Goal: Task Accomplishment & Management: Manage account settings

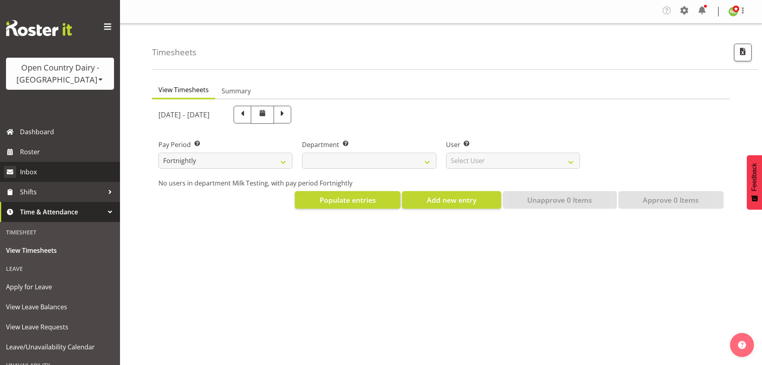
select select
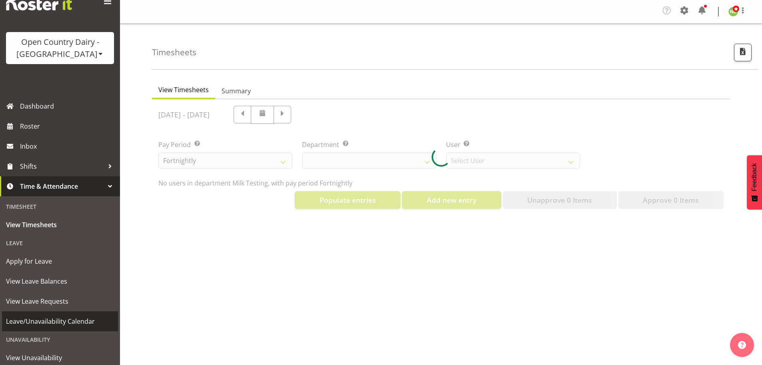
scroll to position [40, 0]
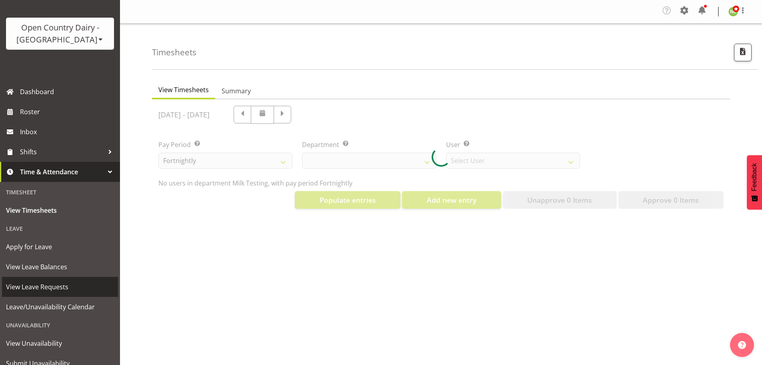
click at [53, 285] on span "View Leave Requests" at bounding box center [60, 287] width 108 height 12
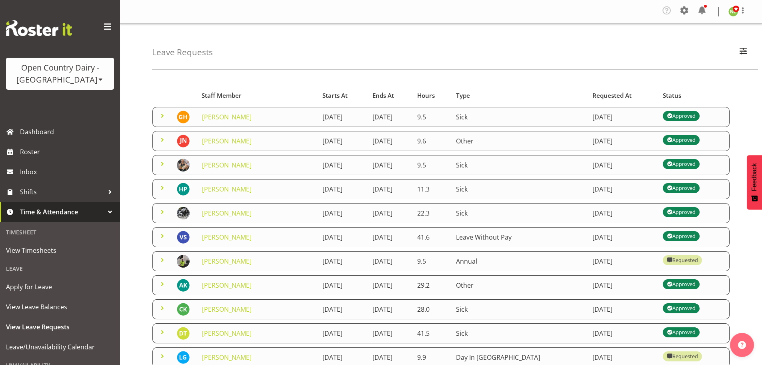
click at [75, 79] on div "Open Country Dairy - [GEOGRAPHIC_DATA]" at bounding box center [60, 74] width 92 height 24
click at [77, 98] on link "Open Country Dairy - [GEOGRAPHIC_DATA]" at bounding box center [83, 101] width 154 height 14
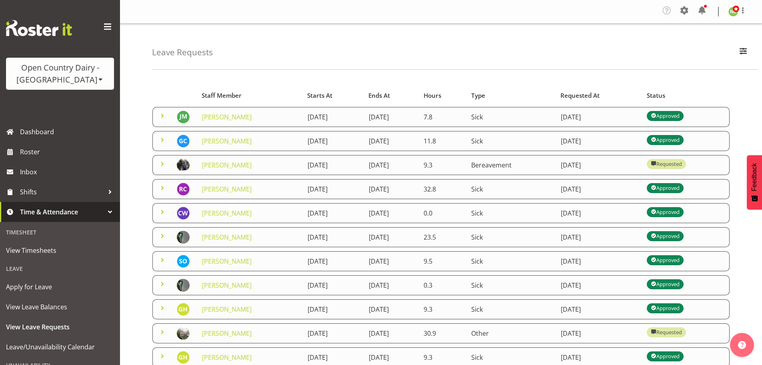
click at [159, 120] on link at bounding box center [163, 118] width 10 height 9
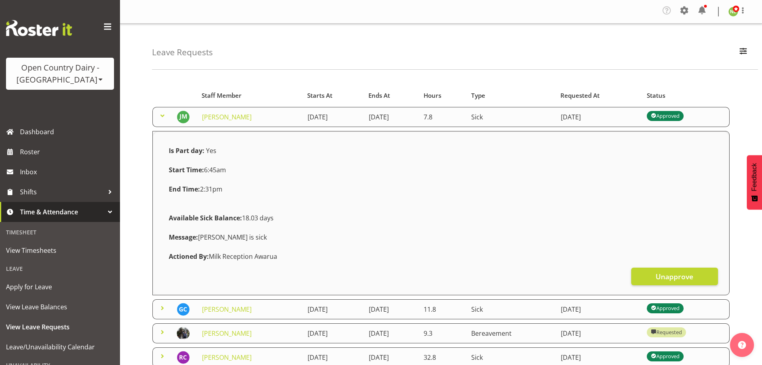
click at [162, 117] on span at bounding box center [163, 116] width 10 height 10
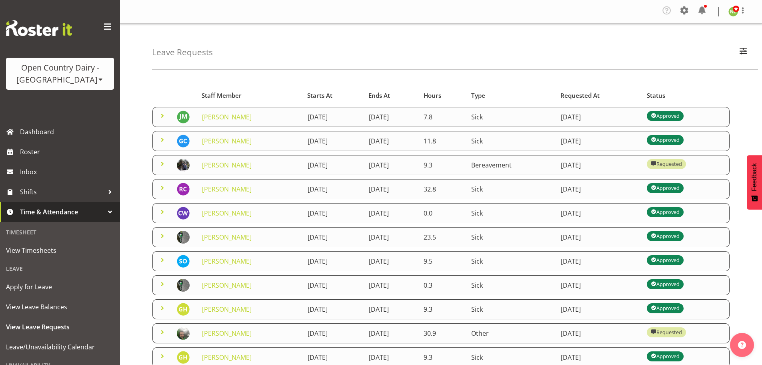
click at [159, 137] on span at bounding box center [163, 140] width 10 height 10
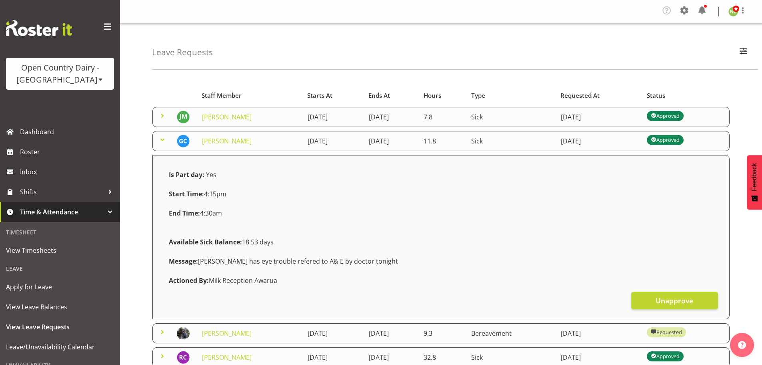
click at [161, 139] on span at bounding box center [163, 140] width 10 height 10
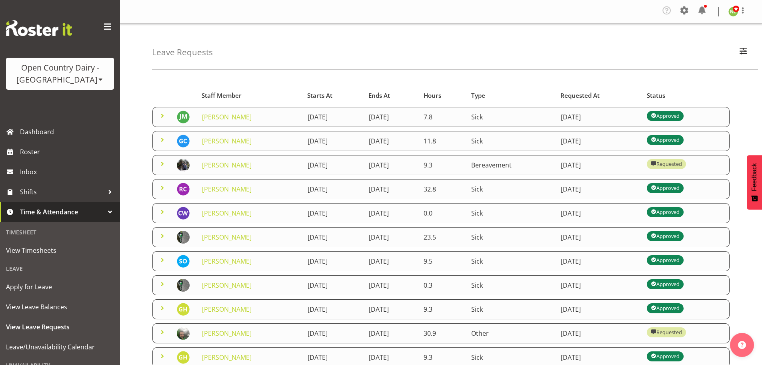
click at [158, 165] on span at bounding box center [163, 164] width 10 height 10
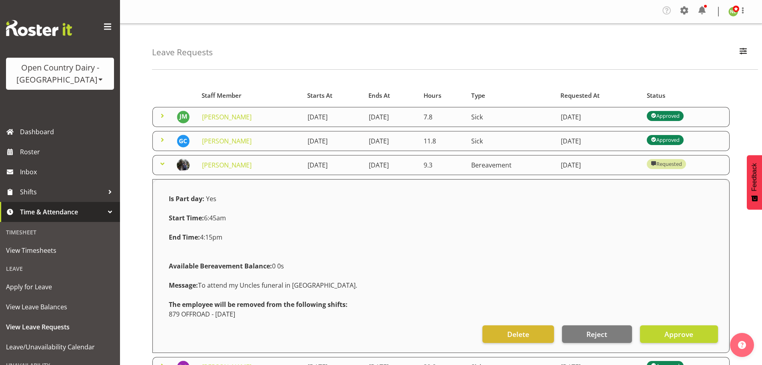
click at [159, 164] on span at bounding box center [163, 164] width 10 height 10
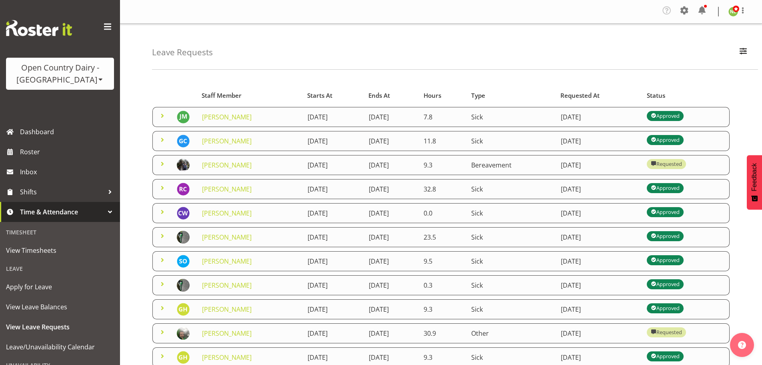
click at [160, 185] on span at bounding box center [163, 188] width 10 height 10
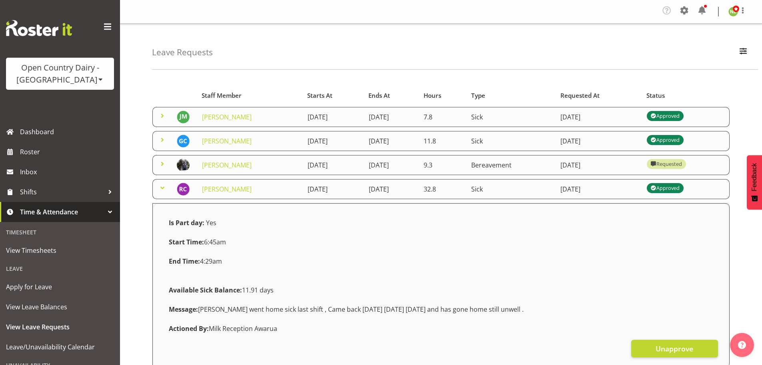
click at [160, 183] on span at bounding box center [163, 188] width 10 height 10
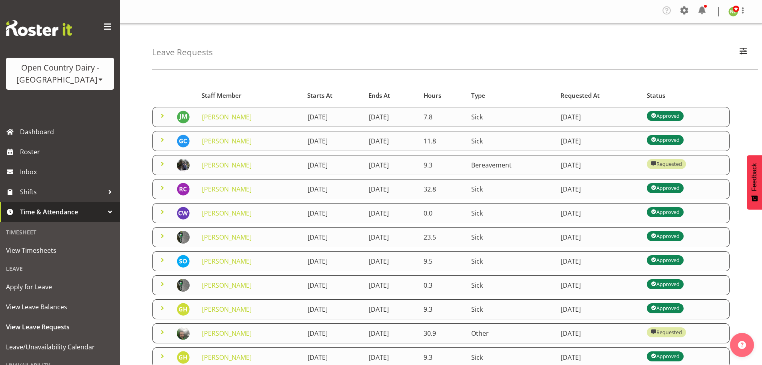
click at [162, 209] on span at bounding box center [163, 212] width 10 height 10
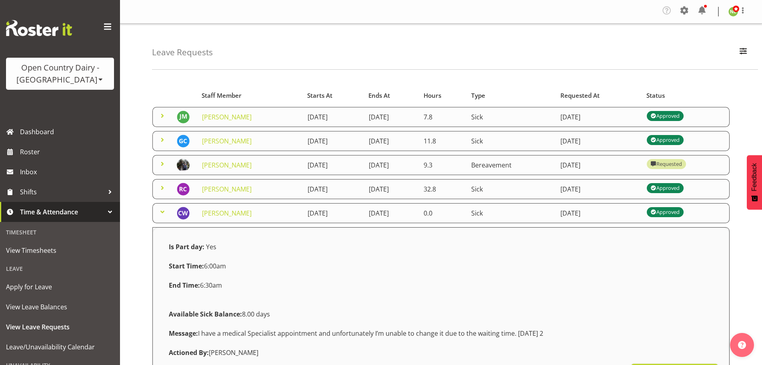
click at [162, 213] on span at bounding box center [163, 212] width 10 height 10
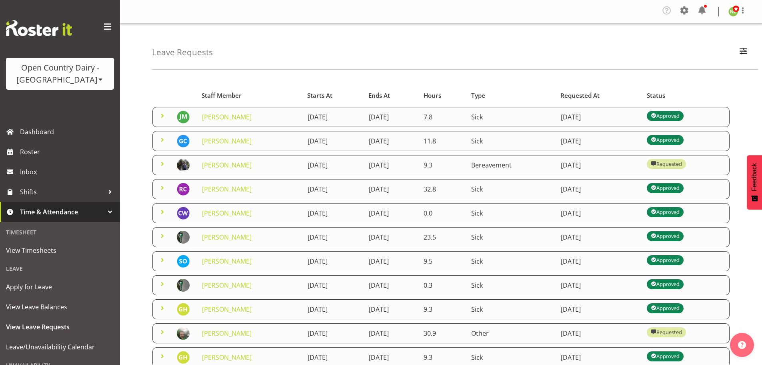
click at [162, 237] on span at bounding box center [163, 236] width 10 height 10
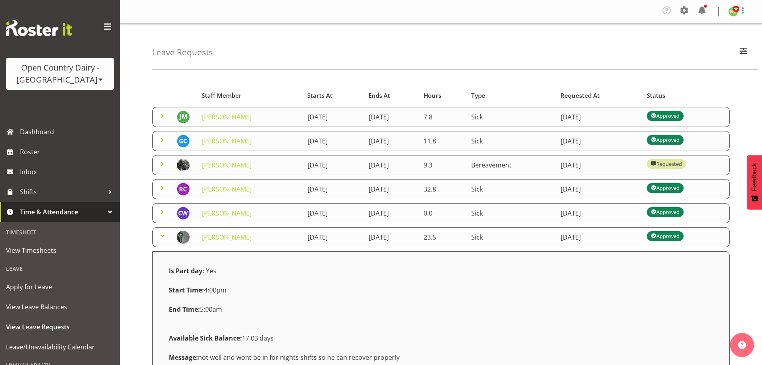
click at [162, 237] on span at bounding box center [163, 236] width 10 height 10
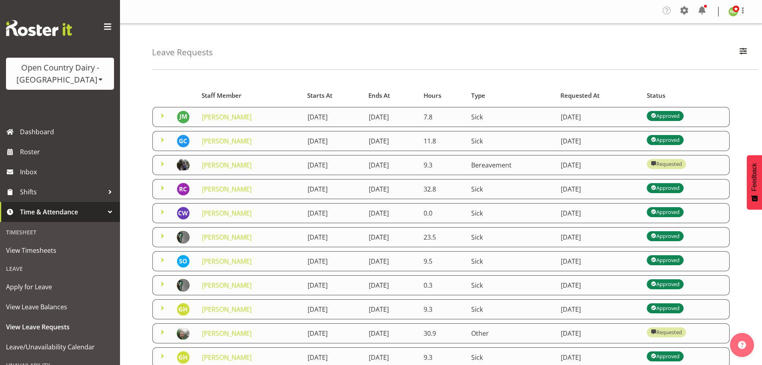
click at [162, 236] on span at bounding box center [163, 236] width 10 height 10
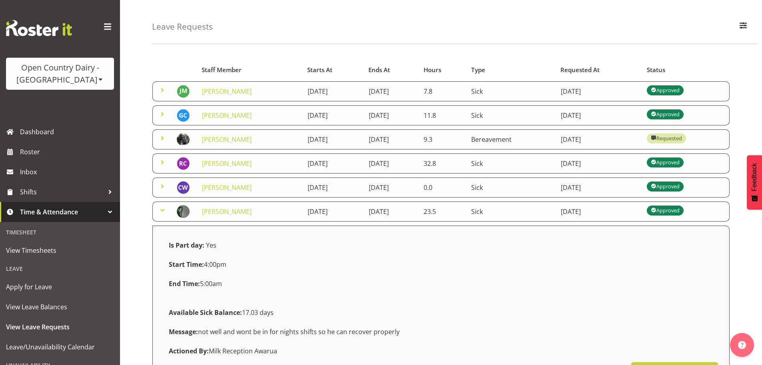
scroll to position [40, 0]
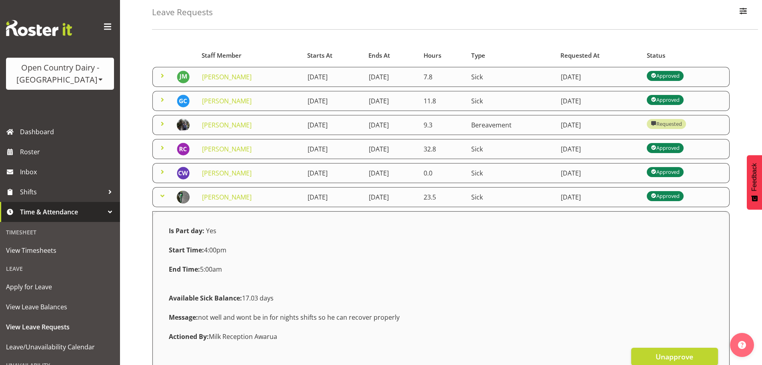
click at [162, 196] on span at bounding box center [163, 196] width 10 height 10
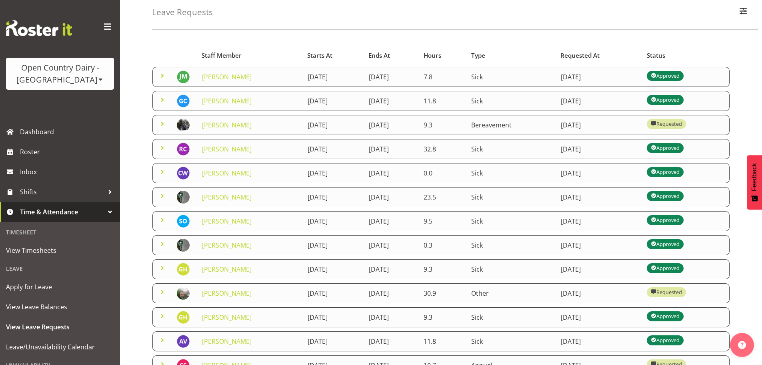
click at [164, 221] on span at bounding box center [163, 220] width 10 height 10
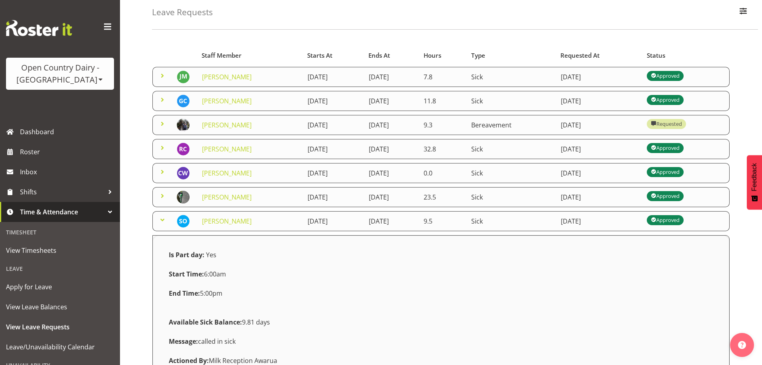
click at [164, 221] on span at bounding box center [163, 220] width 10 height 10
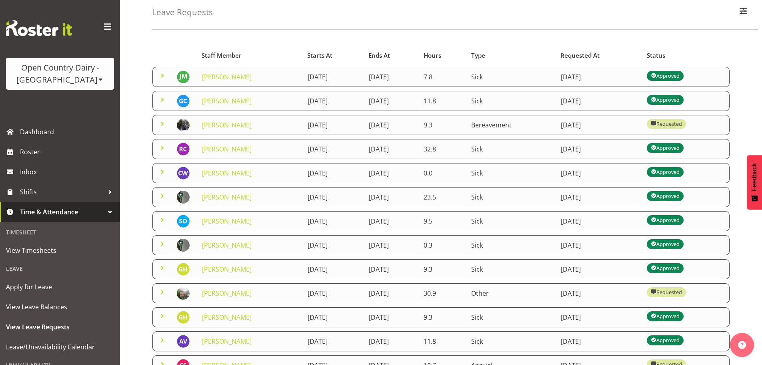
click at [163, 267] on span at bounding box center [163, 268] width 10 height 10
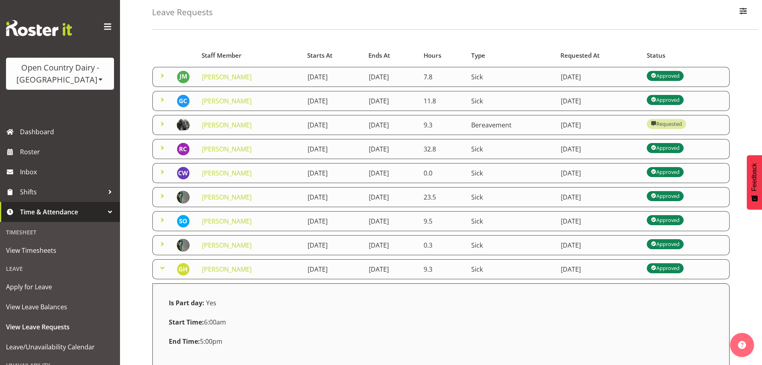
click at [163, 267] on span at bounding box center [163, 268] width 10 height 10
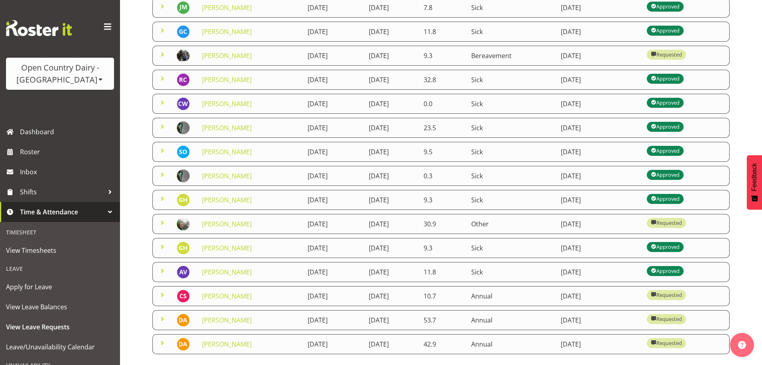
scroll to position [120, 0]
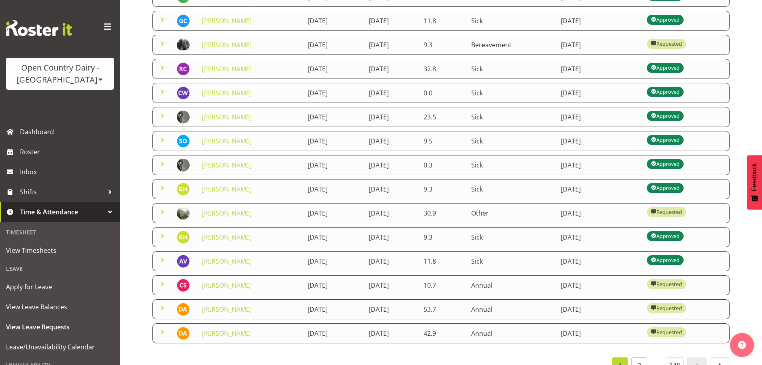
click at [640, 363] on link "2" at bounding box center [639, 365] width 16 height 16
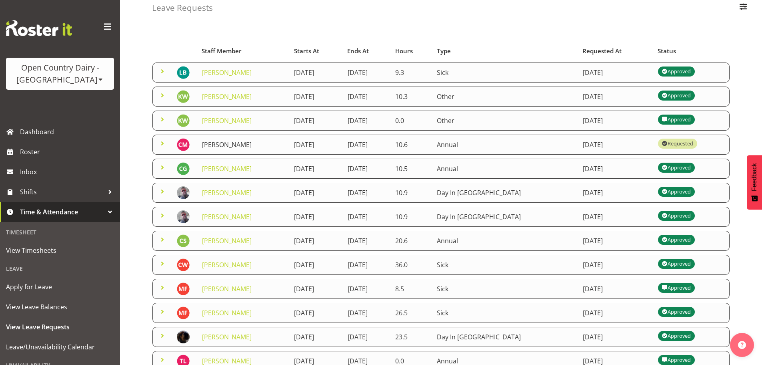
scroll to position [0, 0]
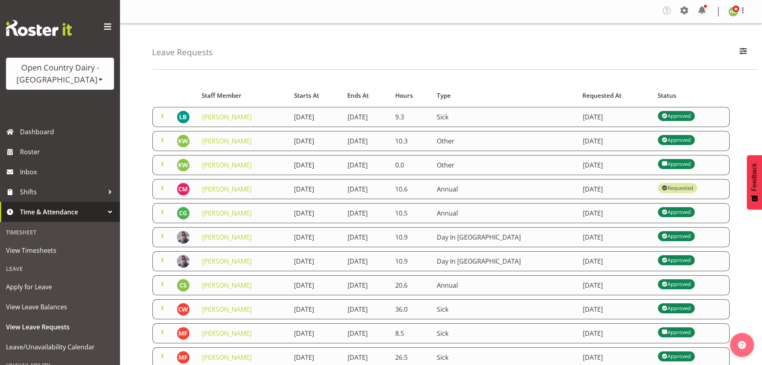
click at [161, 140] on span at bounding box center [163, 140] width 10 height 10
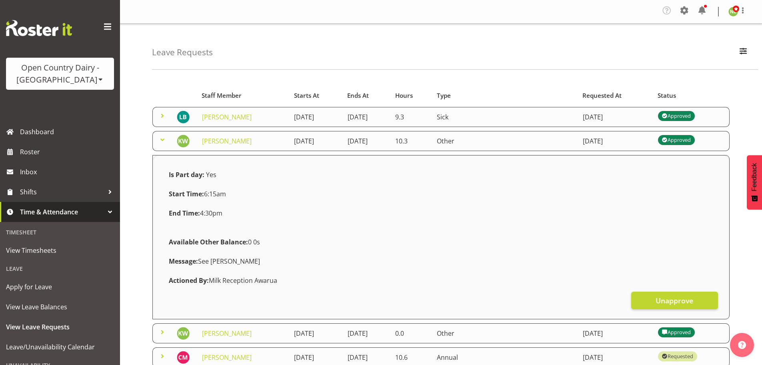
click at [162, 139] on span at bounding box center [163, 140] width 10 height 10
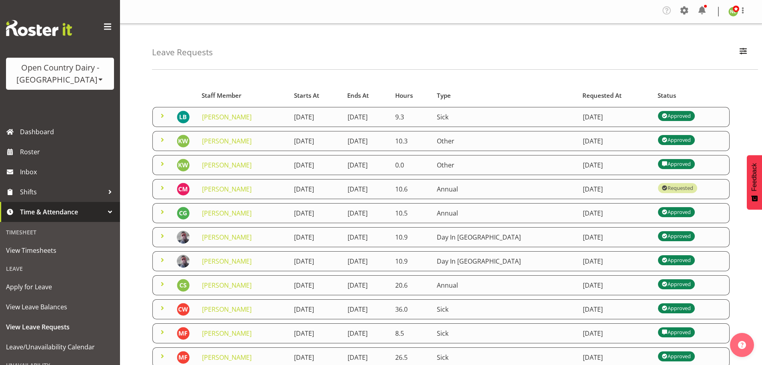
click at [162, 164] on span at bounding box center [163, 164] width 10 height 10
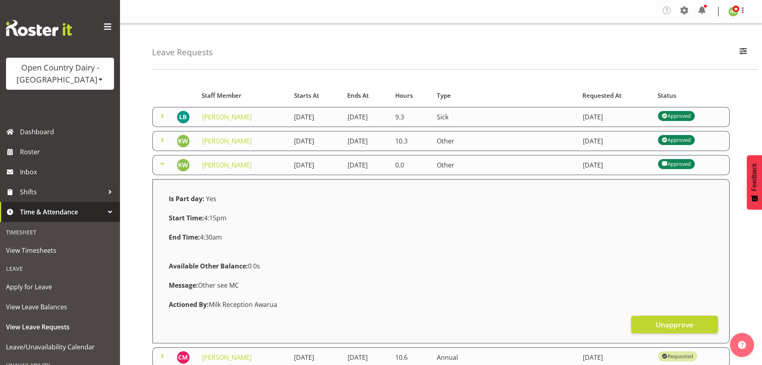
click at [162, 164] on span at bounding box center [163, 164] width 10 height 10
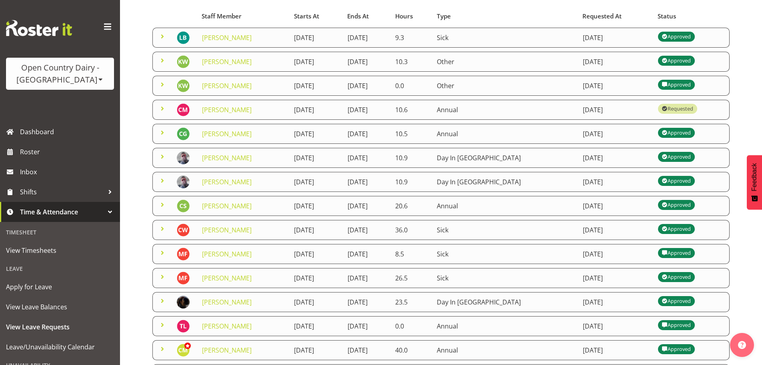
scroll to position [80, 0]
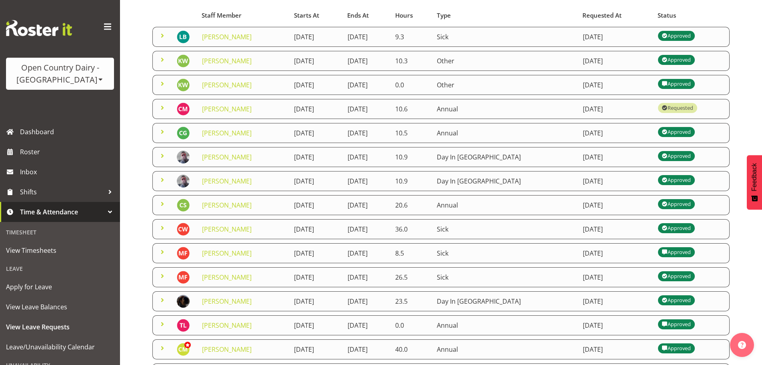
click at [163, 106] on span at bounding box center [163, 108] width 10 height 10
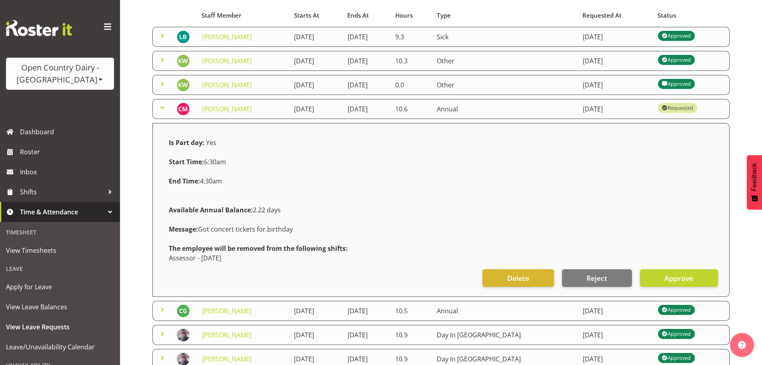
click at [163, 106] on span at bounding box center [163, 108] width 10 height 10
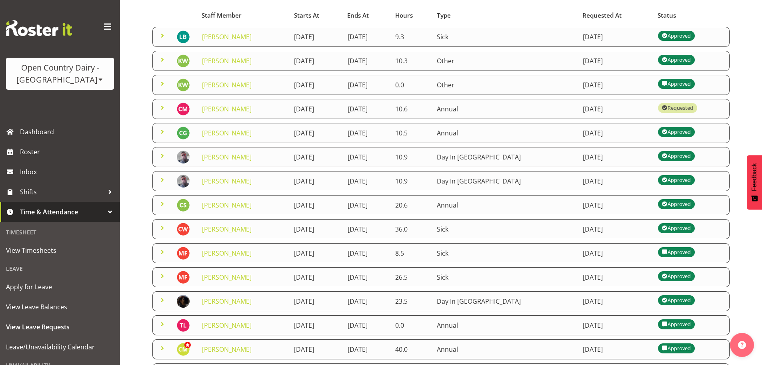
click at [162, 106] on span at bounding box center [163, 108] width 10 height 10
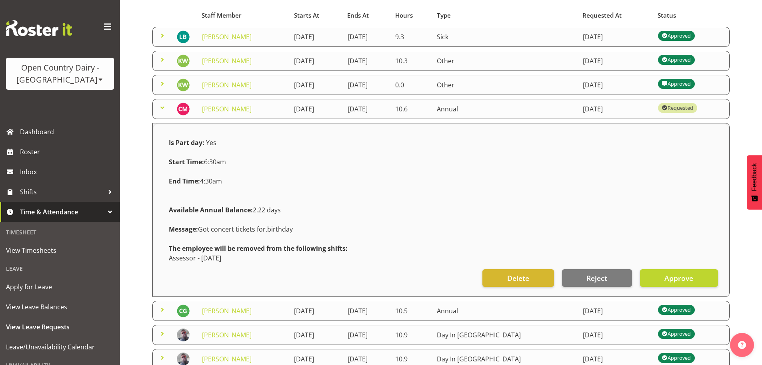
click at [162, 106] on span at bounding box center [163, 108] width 10 height 10
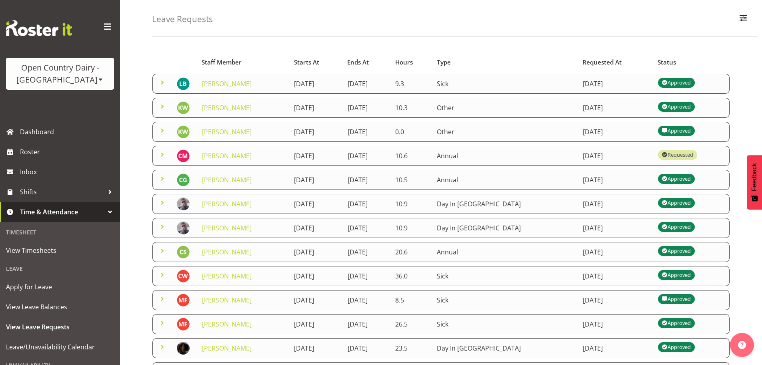
scroll to position [0, 0]
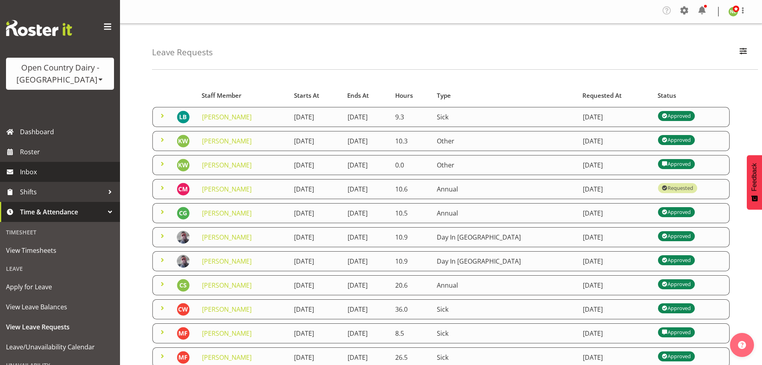
click at [53, 174] on span "Inbox" at bounding box center [68, 172] width 96 height 12
